Goal: Answer question/provide support: Share knowledge or assist other users

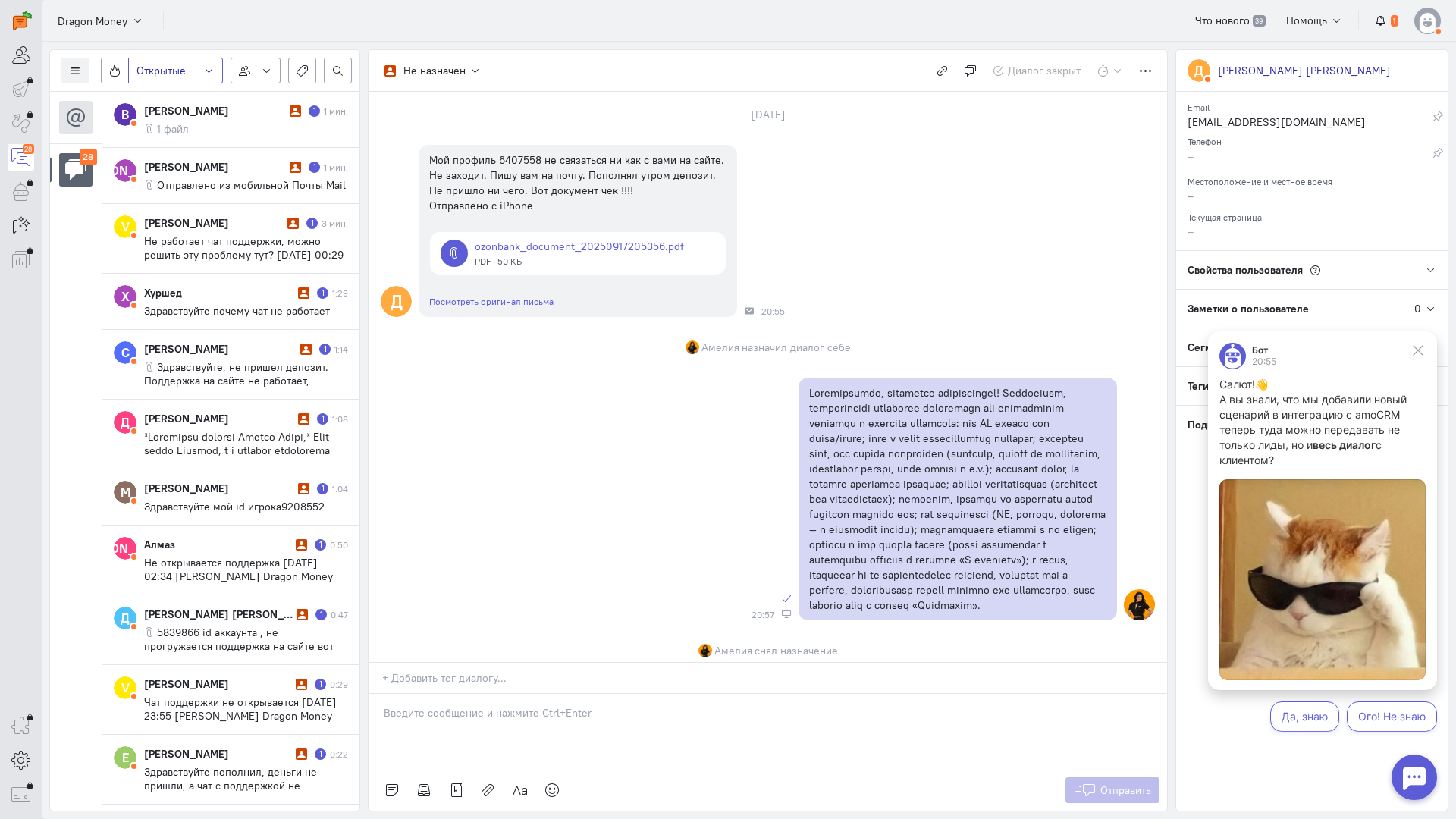
scroll to position [74, 0]
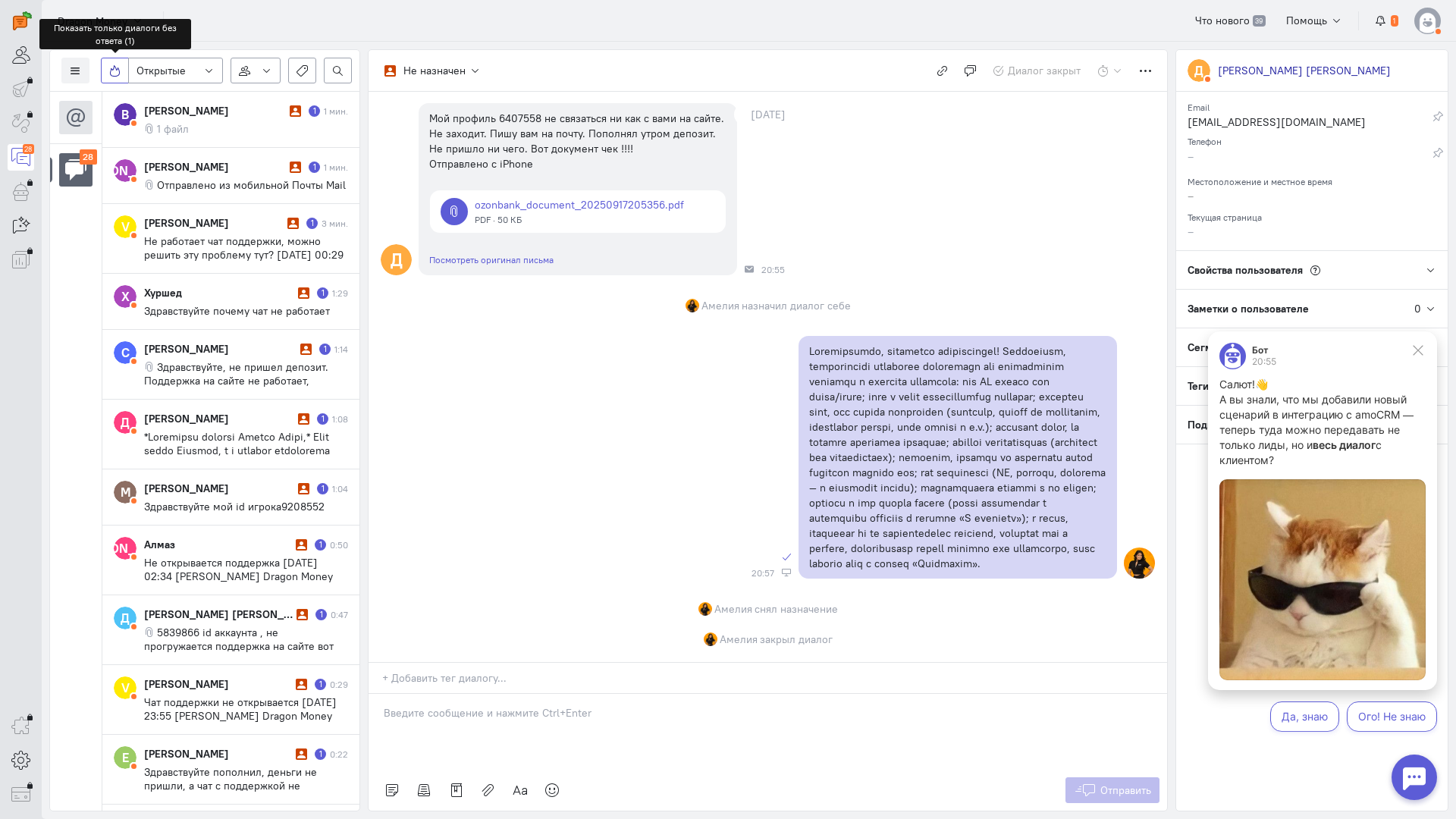
click at [120, 72] on label at bounding box center [115, 71] width 28 height 26
click at [119, 72] on input "checkbox" at bounding box center [113, 67] width 10 height 10
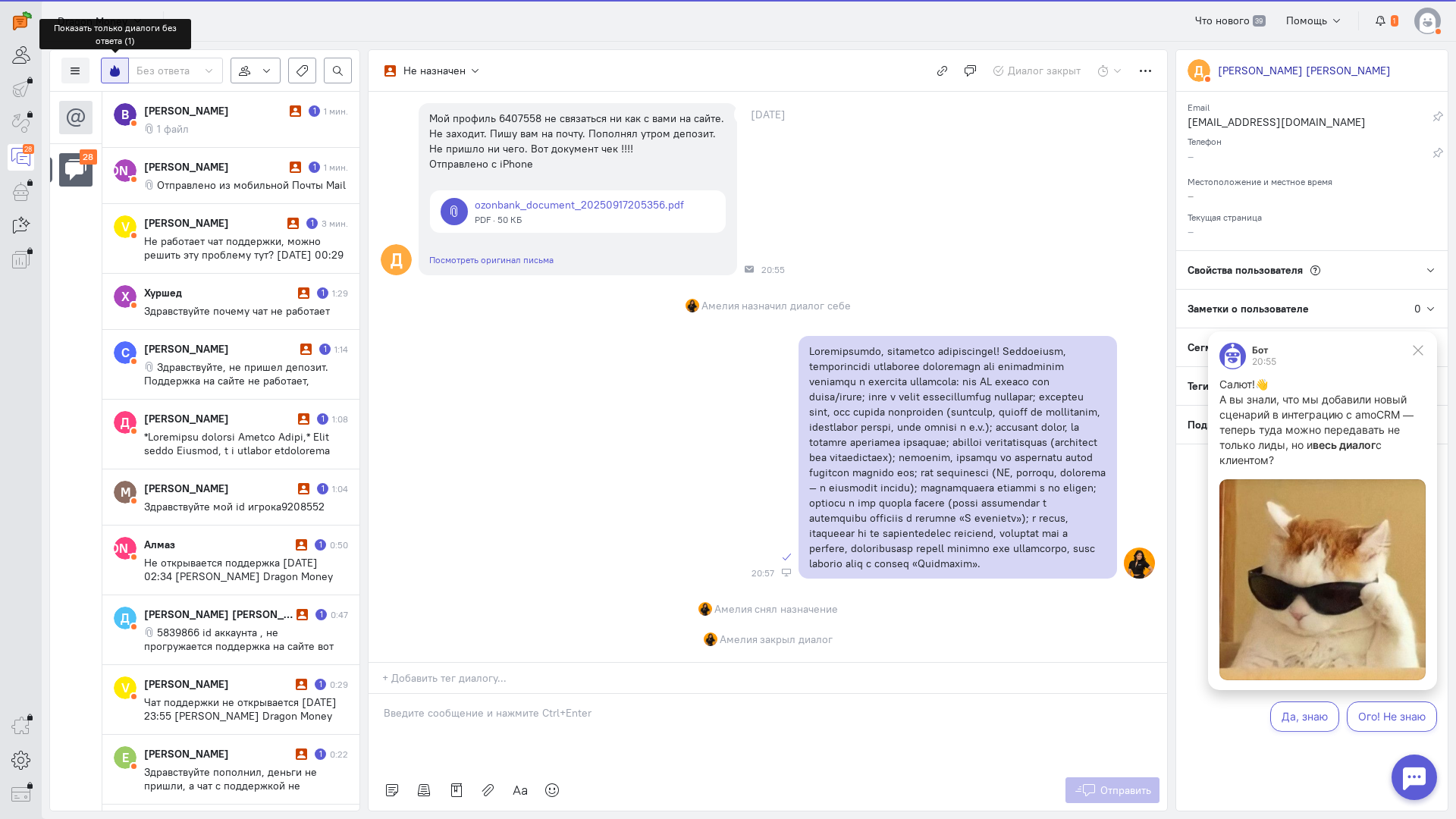
click at [113, 67] on icon at bounding box center [114, 71] width 11 height 11
click at [113, 67] on input "checkbox" at bounding box center [113, 67] width 10 height 10
checkbox input "false"
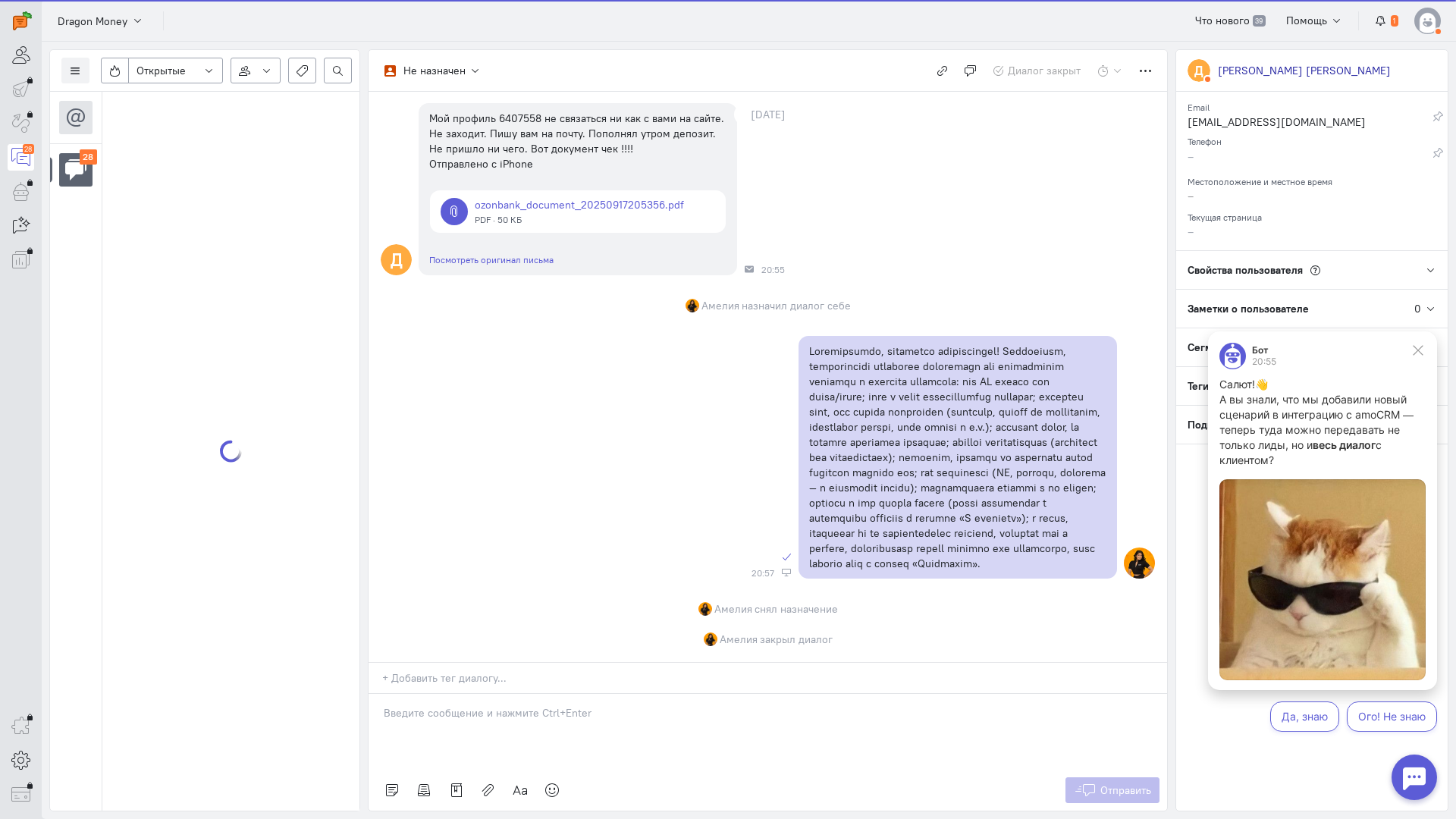
click at [101, 69] on div "Открытые Открытые диалоги Отложенные диалоги Закрытые диалоги Все диалоги" at bounding box center [227, 71] width 251 height 26
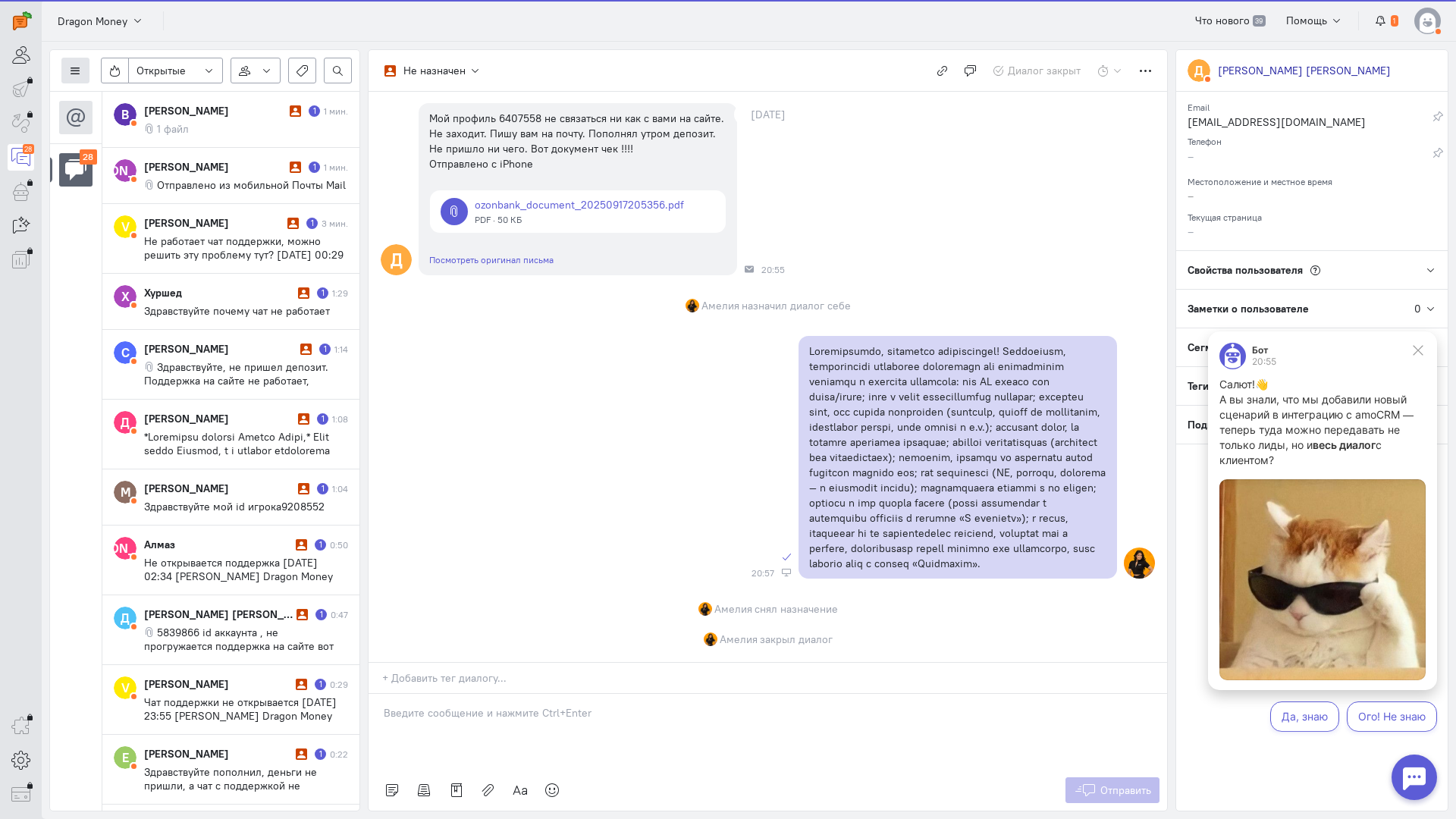
click at [72, 69] on icon at bounding box center [75, 71] width 11 height 11
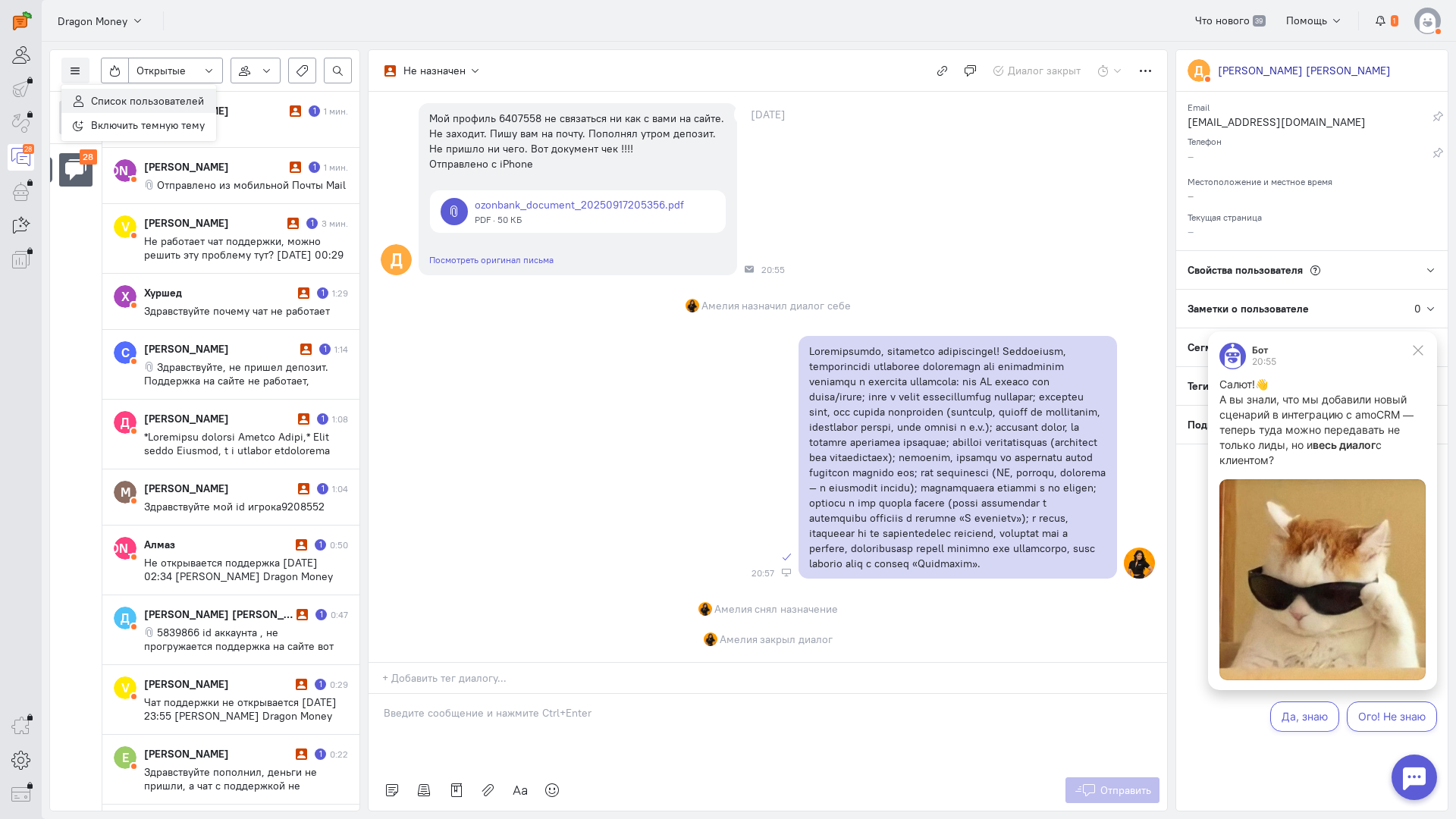
click at [117, 96] on span "Список пользователей" at bounding box center [147, 101] width 113 height 14
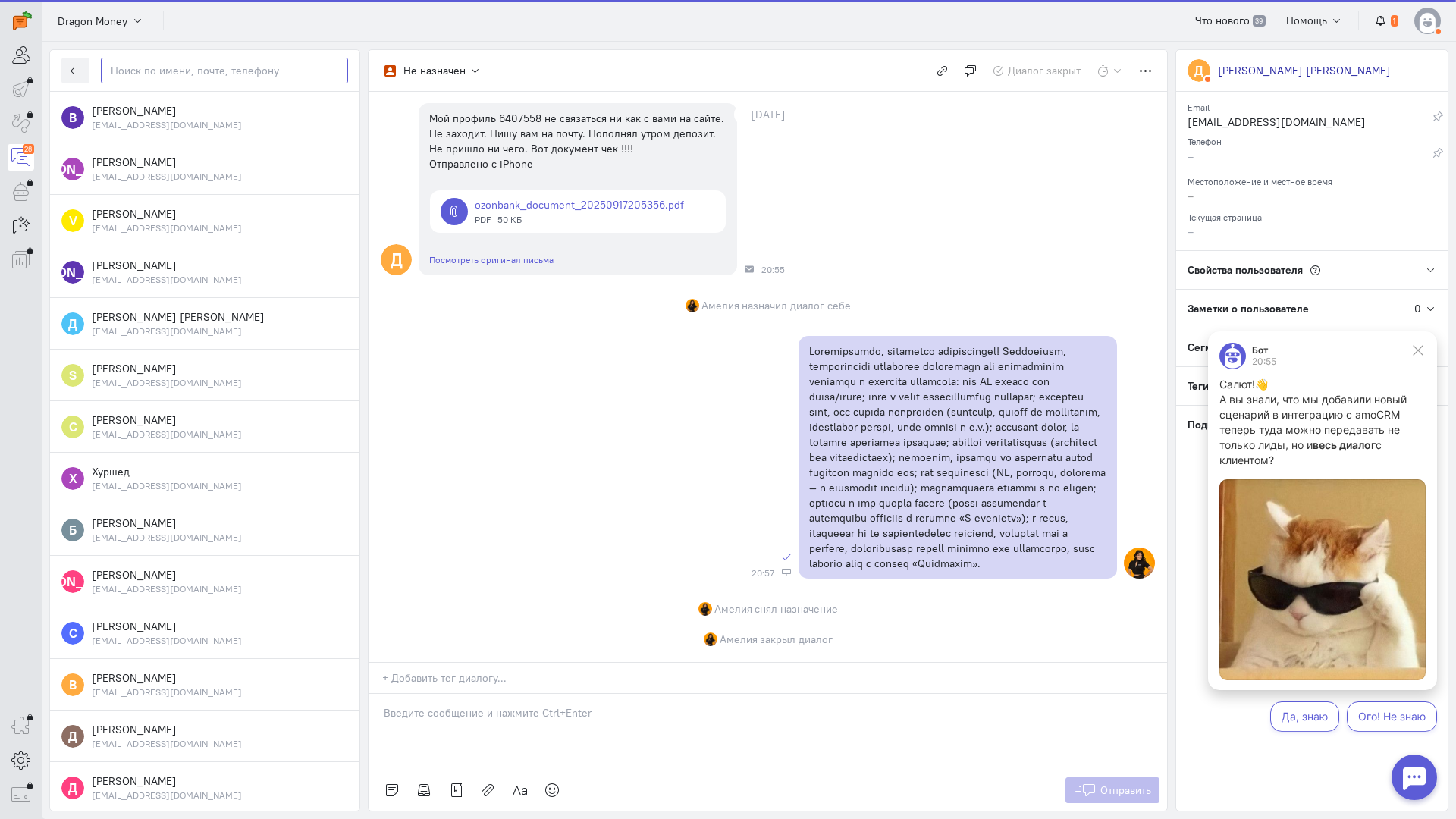
click at [201, 72] on input "text" at bounding box center [225, 71] width 248 height 26
paste input "zzzzzzzzzzcx323"
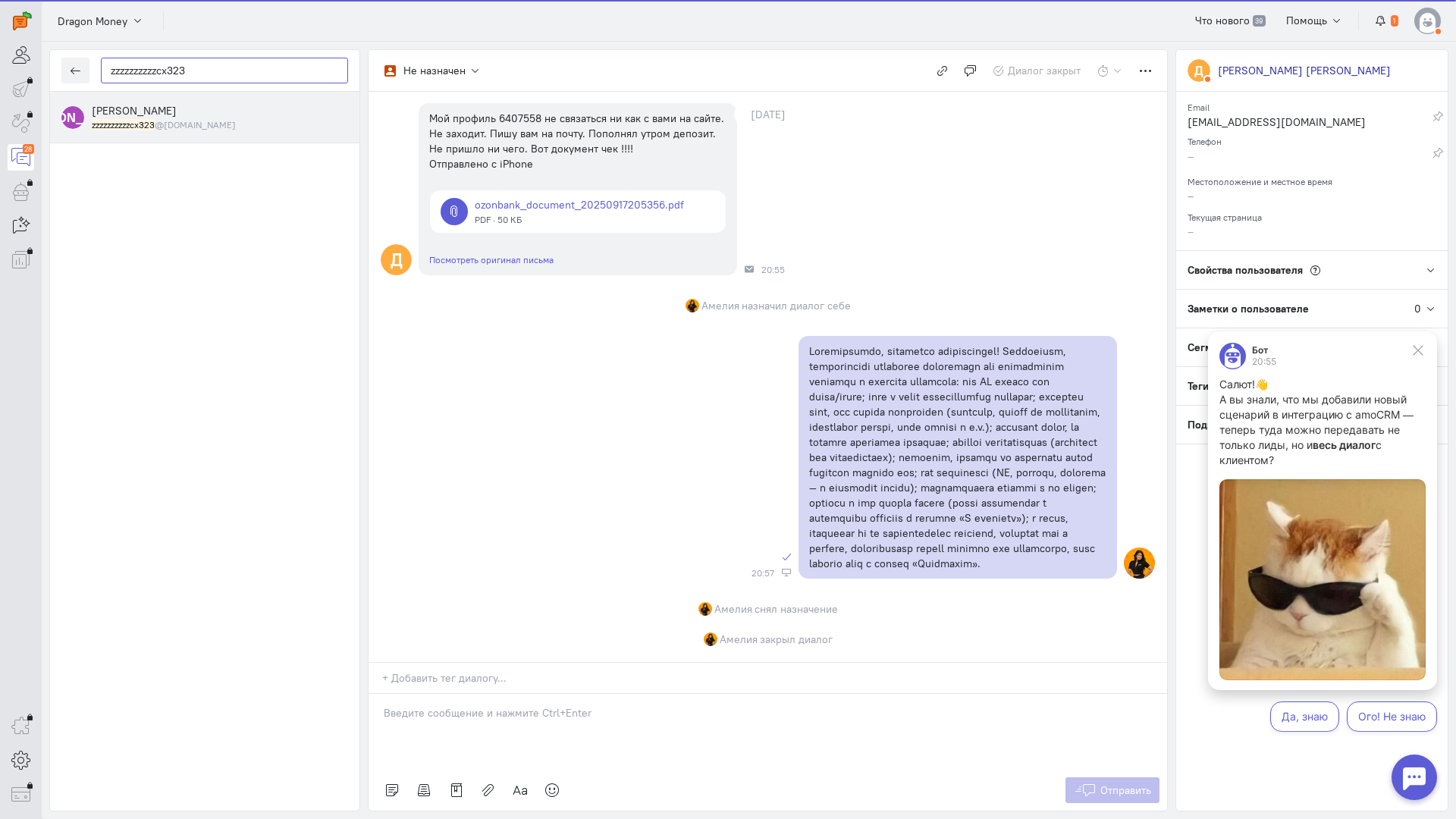
type input "zzzzzzzzzzcx323"
click at [179, 108] on div "[PERSON_NAME] zzzzzzzzzzcx323 @[DOMAIN_NAME]" at bounding box center [220, 117] width 256 height 28
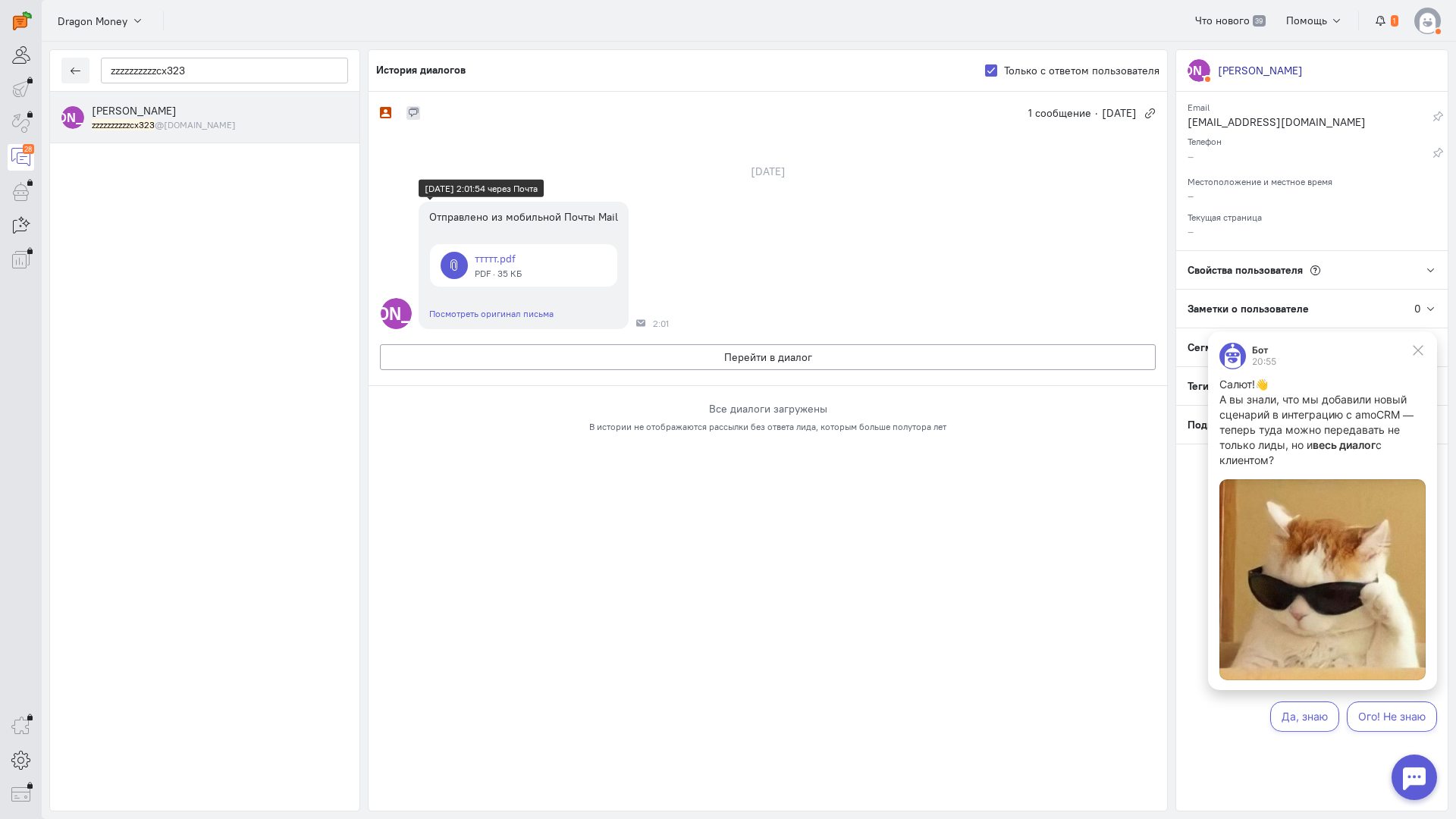
click at [495, 263] on link at bounding box center [523, 265] width 187 height 43
